Goal: Transaction & Acquisition: Download file/media

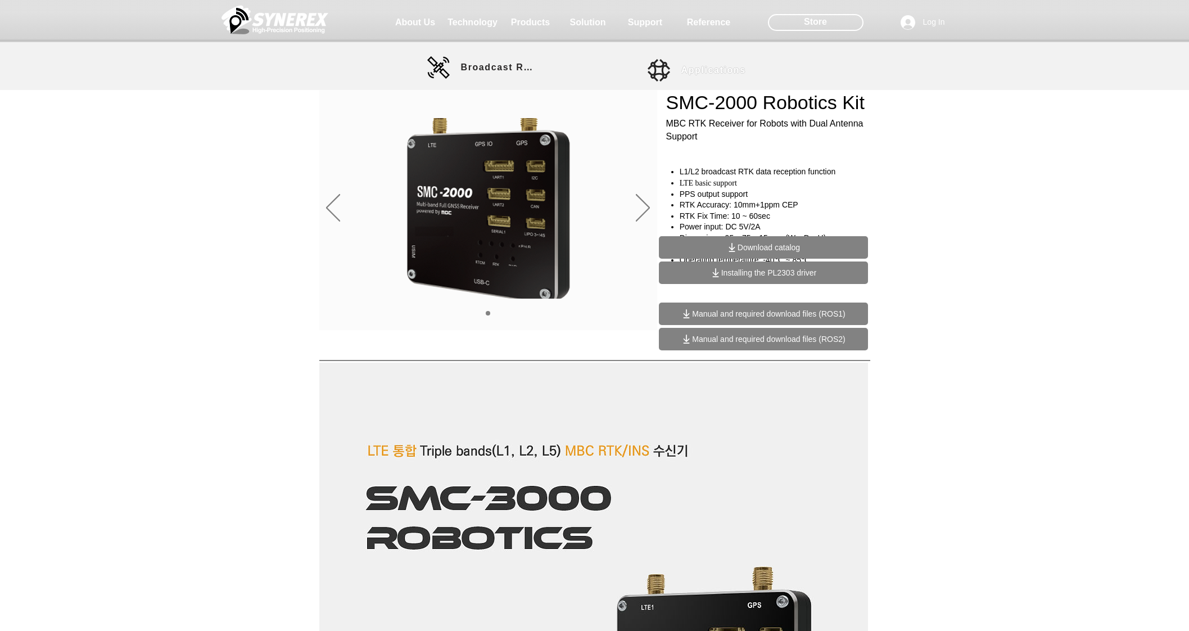
click at [683, 71] on span "Applications" at bounding box center [713, 70] width 65 height 10
click at [669, 69] on link "Applications" at bounding box center [698, 70] width 101 height 22
click at [500, 76] on span "Broadcast RTK" at bounding box center [499, 67] width 76 height 22
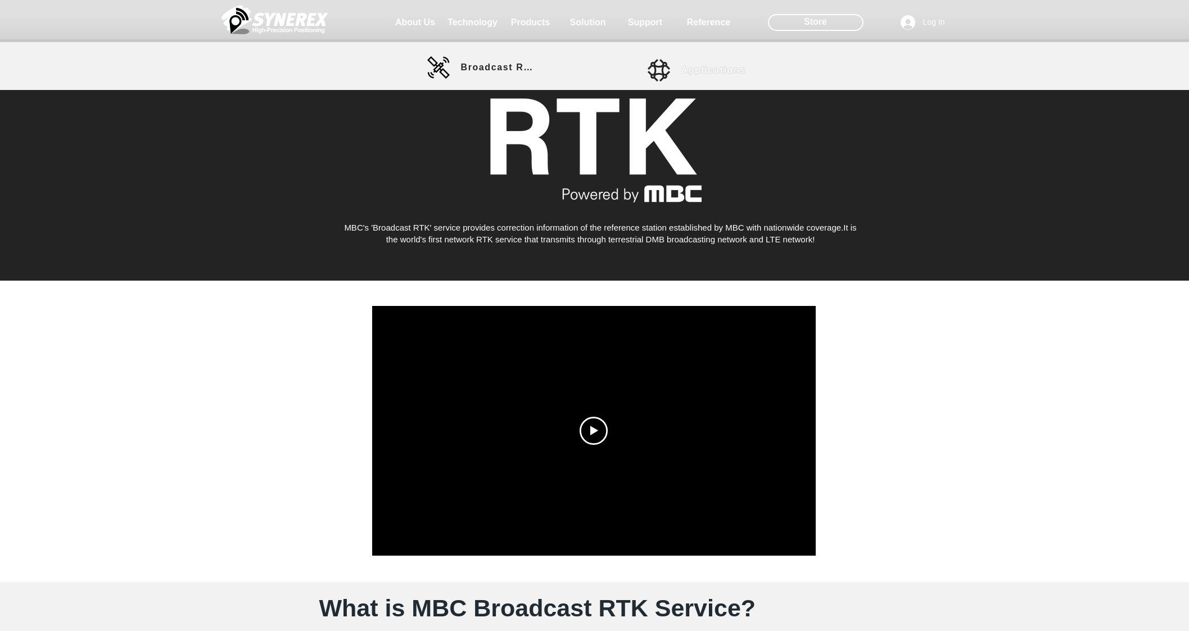
click at [655, 66] on link "Applications" at bounding box center [698, 70] width 101 height 22
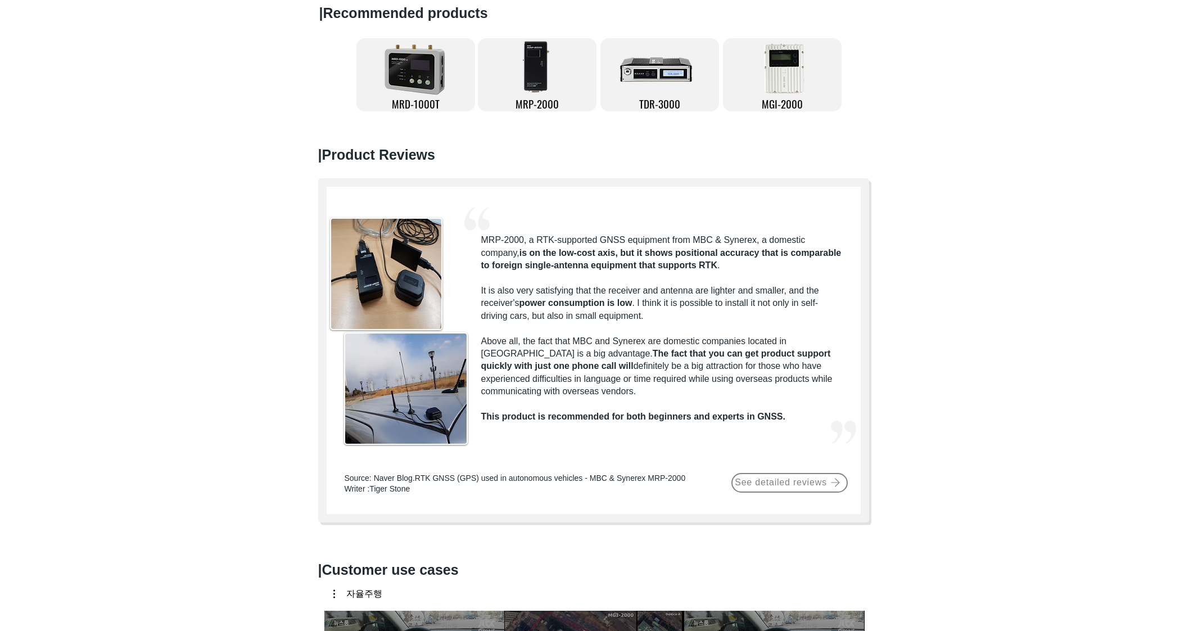
scroll to position [187, 0]
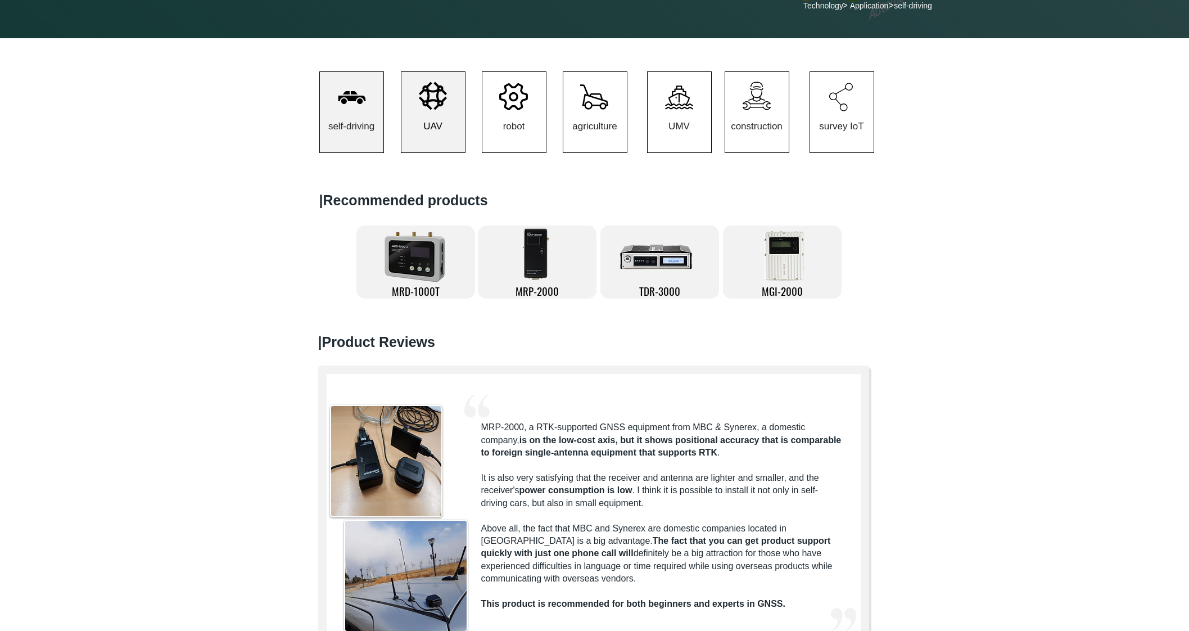
click at [440, 132] on span "UAV" at bounding box center [432, 126] width 19 height 11
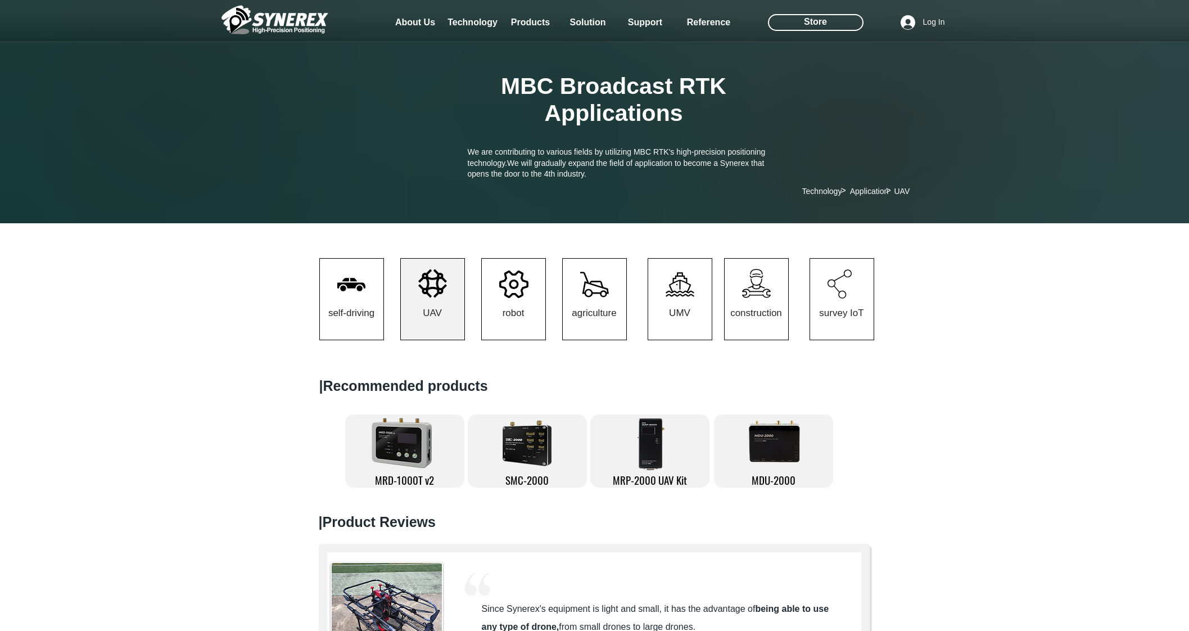
click at [433, 147] on div at bounding box center [594, 83] width 1189 height 166
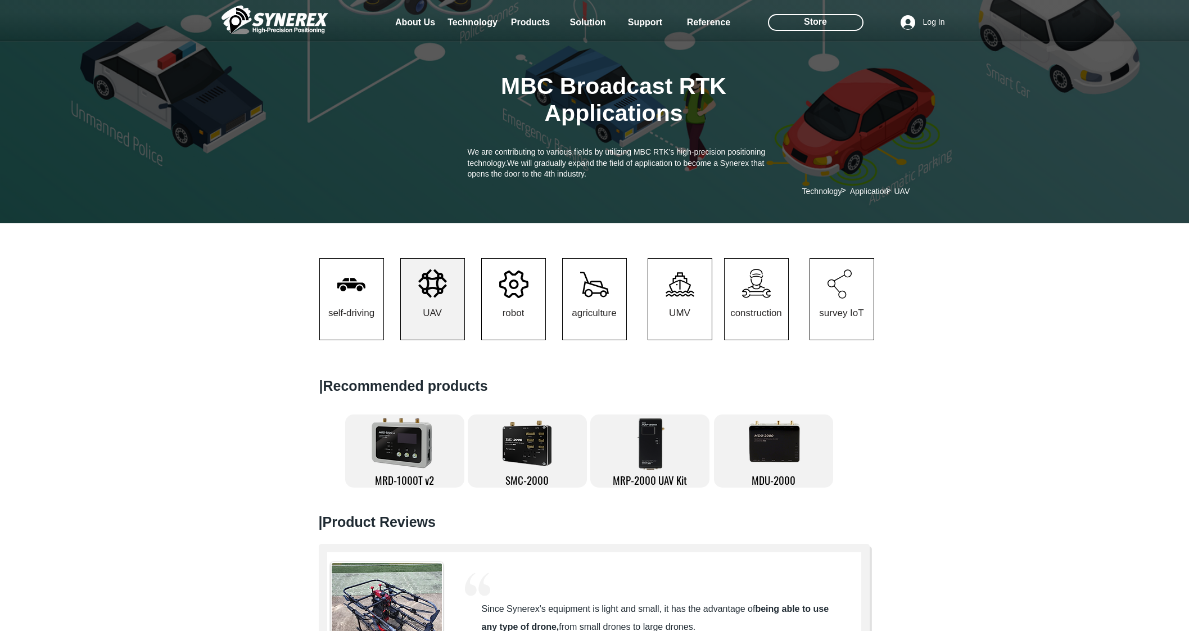
scroll to position [280, 0]
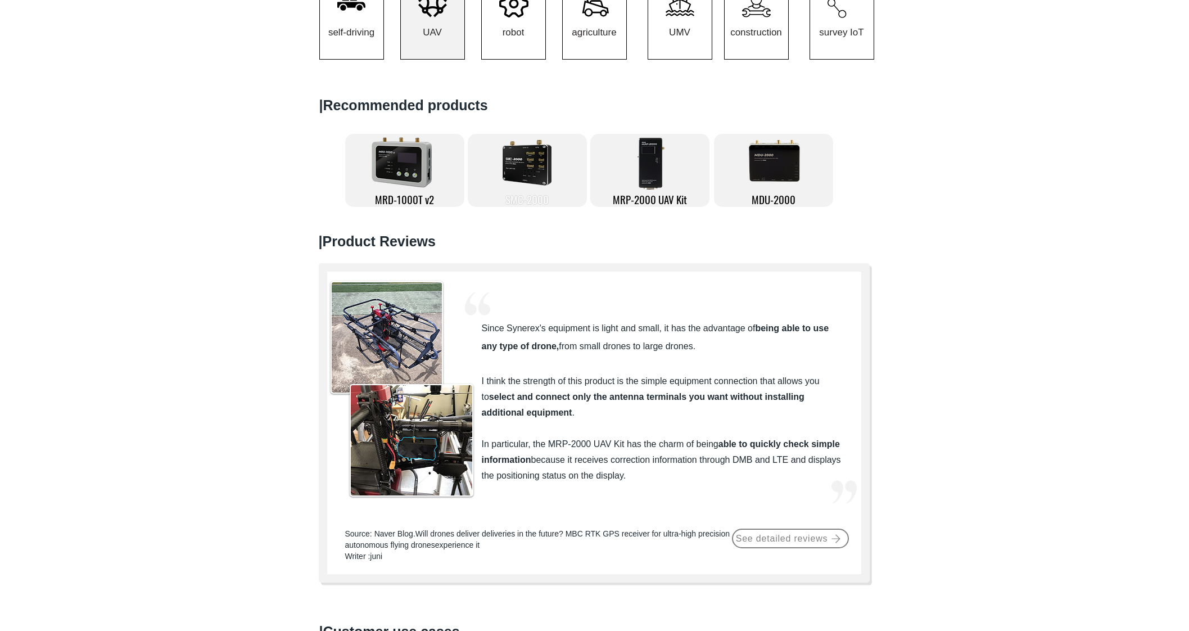
click at [526, 207] on span "SMC-2000" at bounding box center [526, 199] width 43 height 16
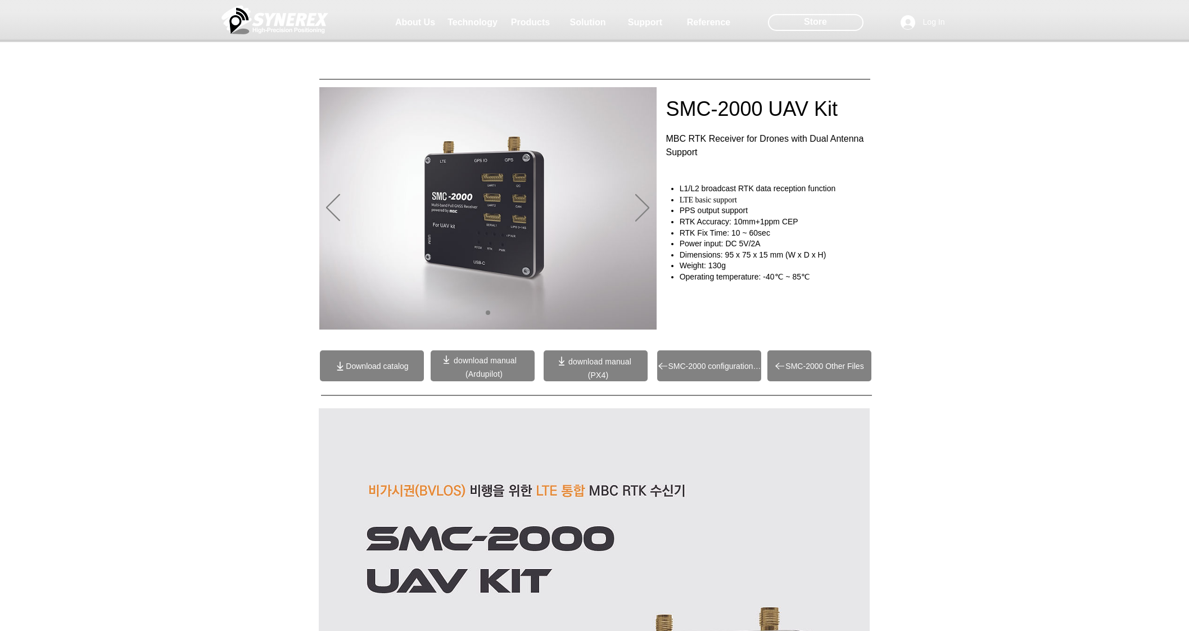
scroll to position [280, 0]
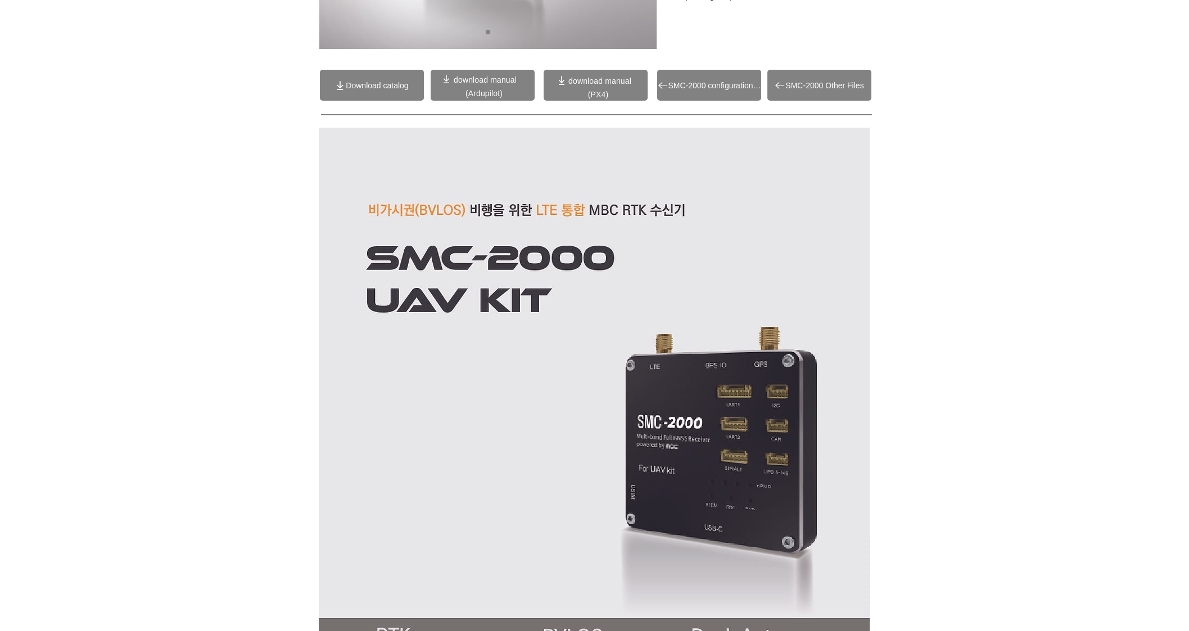
click at [700, 84] on span "SMC-2000 configuration file" at bounding box center [714, 85] width 93 height 9
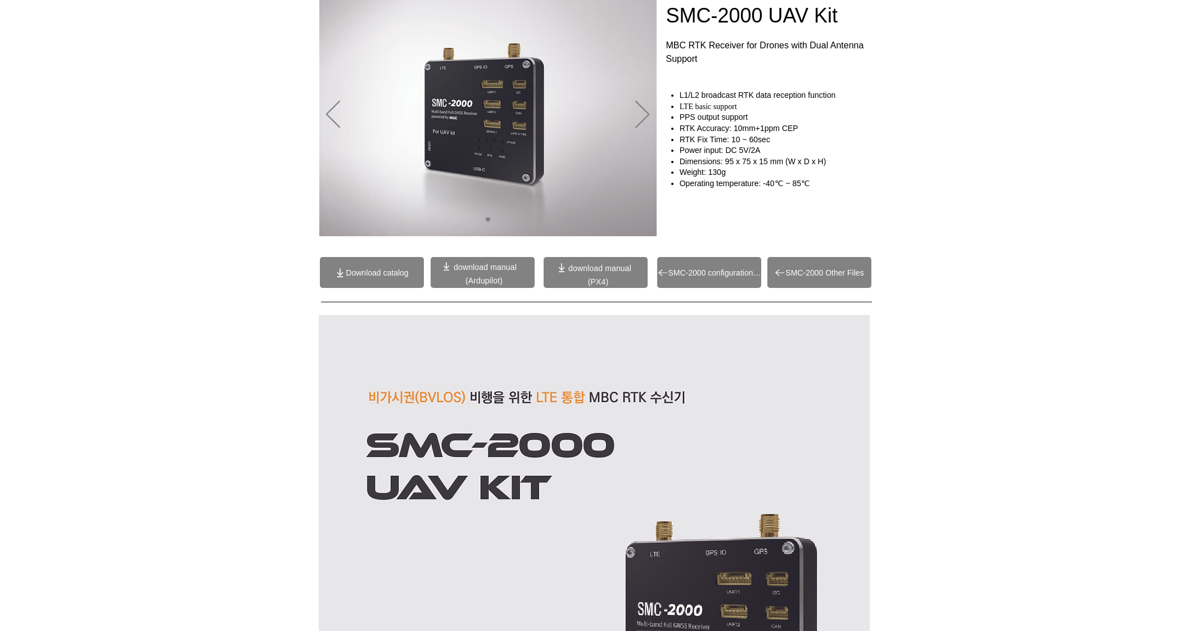
click at [815, 274] on span "SMC-2000 Other Files" at bounding box center [824, 272] width 78 height 9
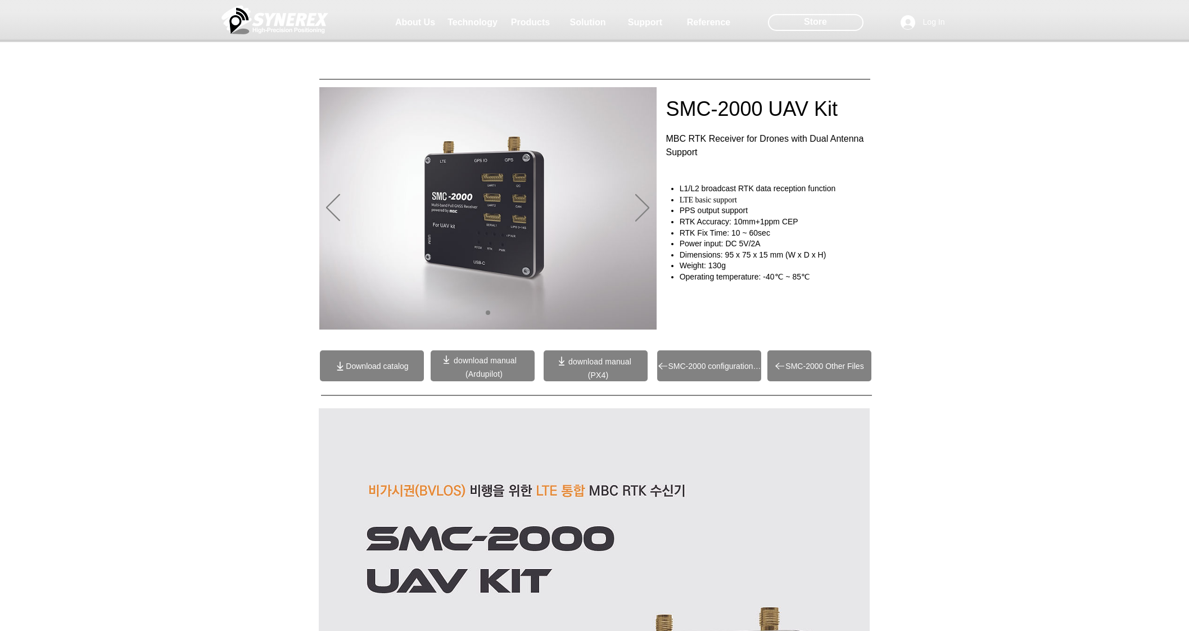
click at [597, 363] on span "download manual" at bounding box center [599, 361] width 63 height 9
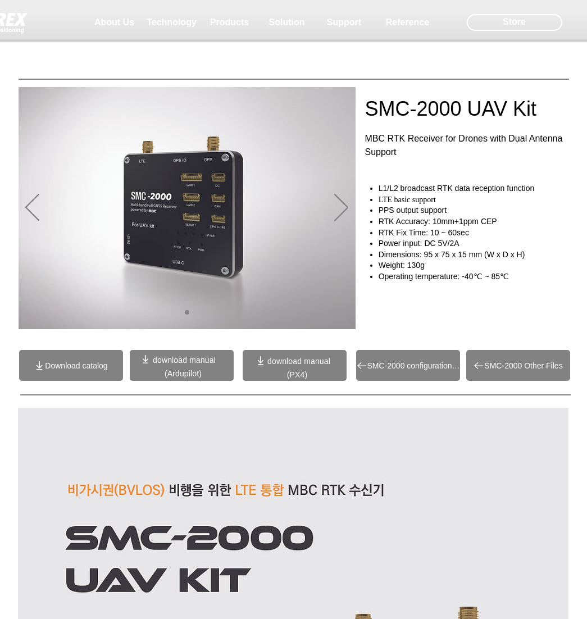
click at [93, 366] on span "Download catalog" at bounding box center [76, 365] width 62 height 9
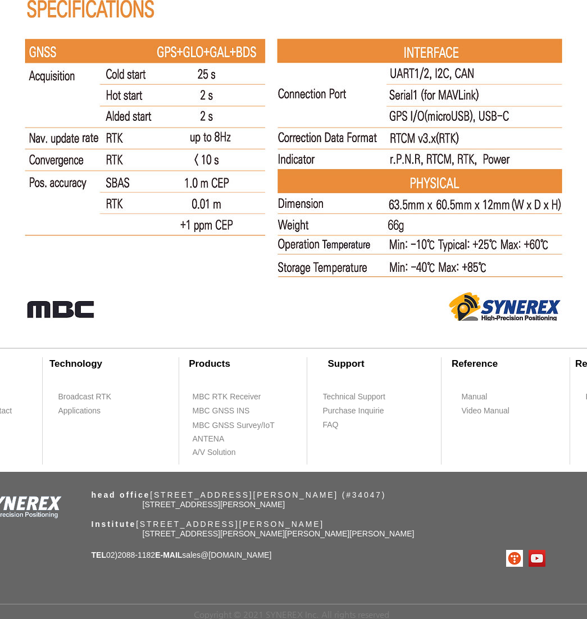
scroll to position [1, 0]
